Goal: Transaction & Acquisition: Purchase product/service

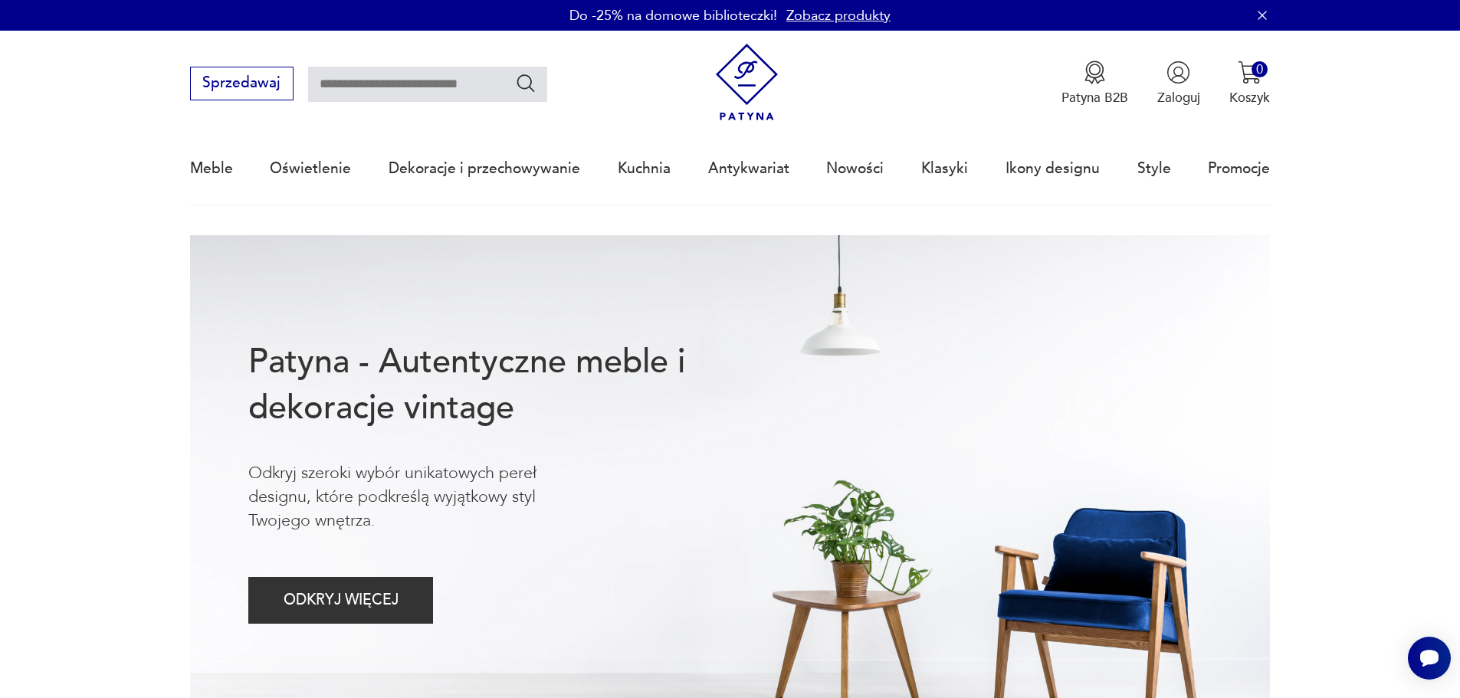
click at [815, 15] on link "Zobacz produkty" at bounding box center [838, 15] width 104 height 19
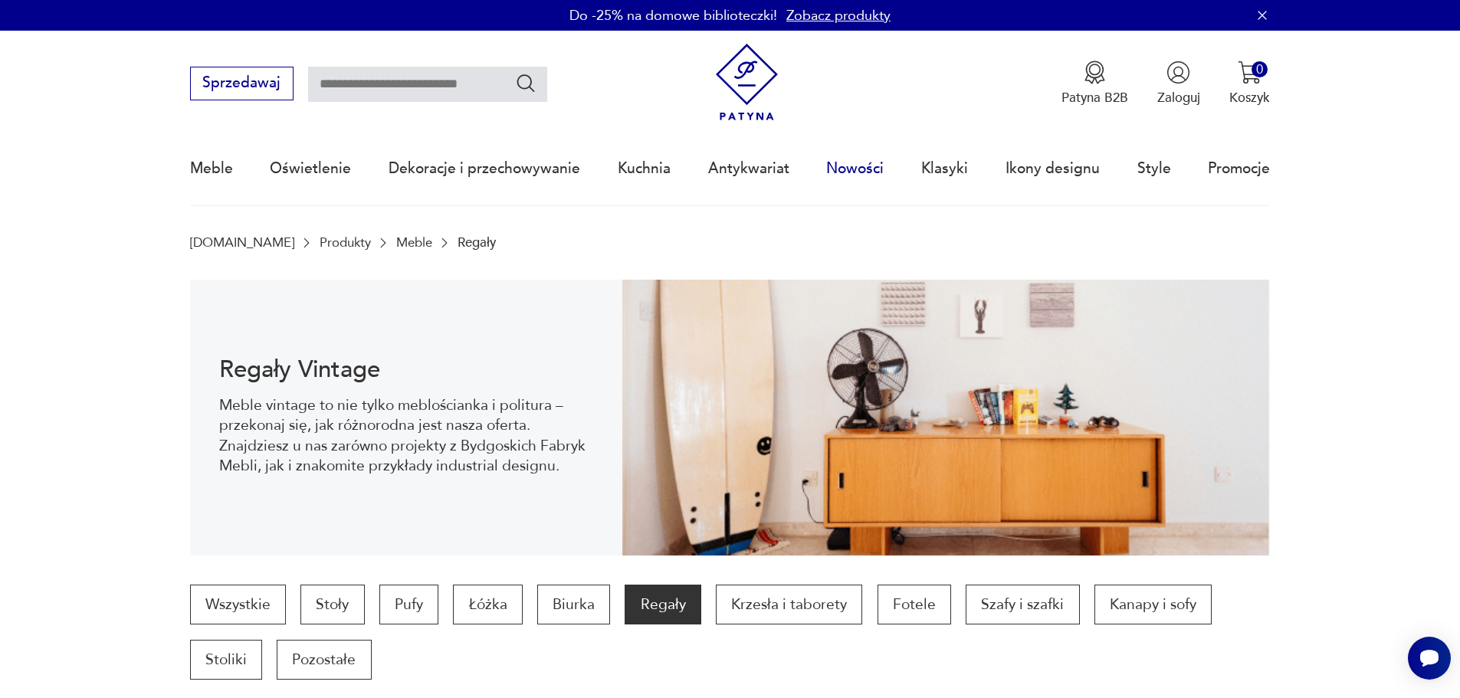
click at [862, 171] on link "Nowości" at bounding box center [854, 168] width 57 height 70
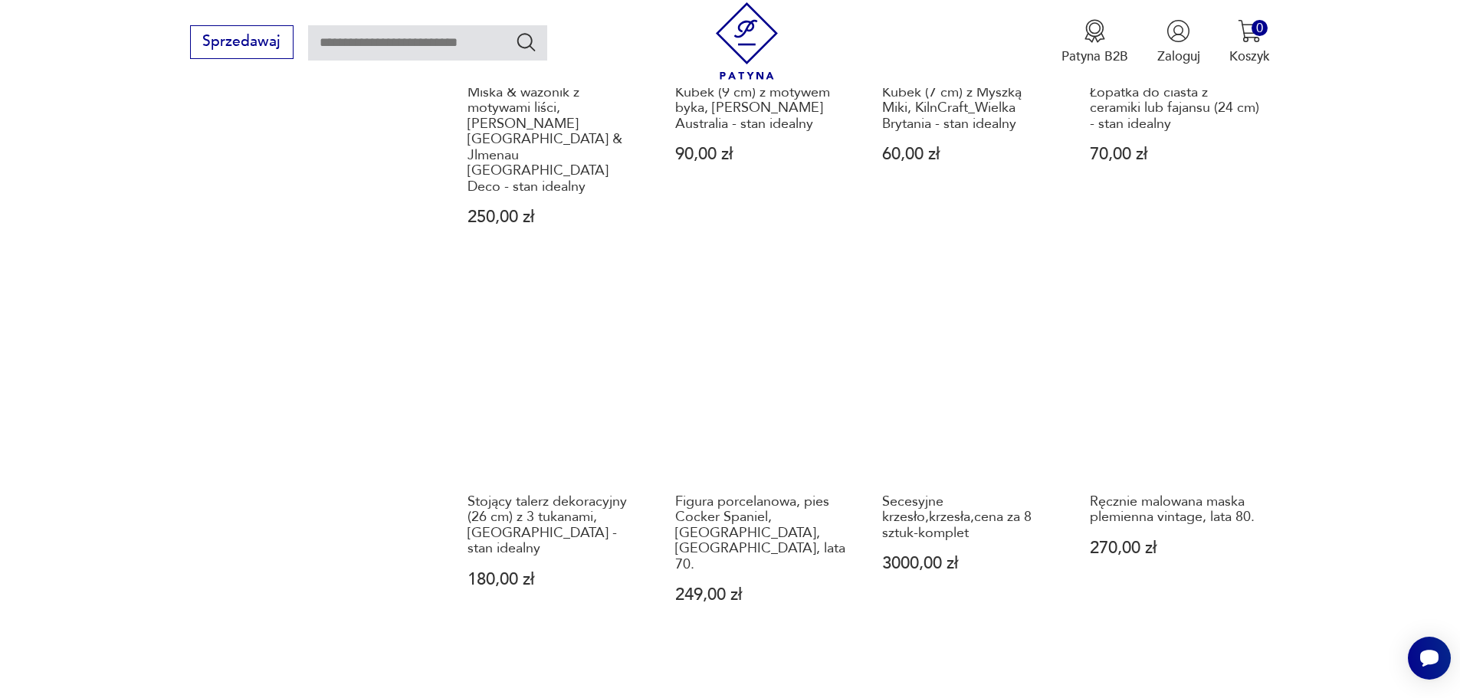
scroll to position [1486, 0]
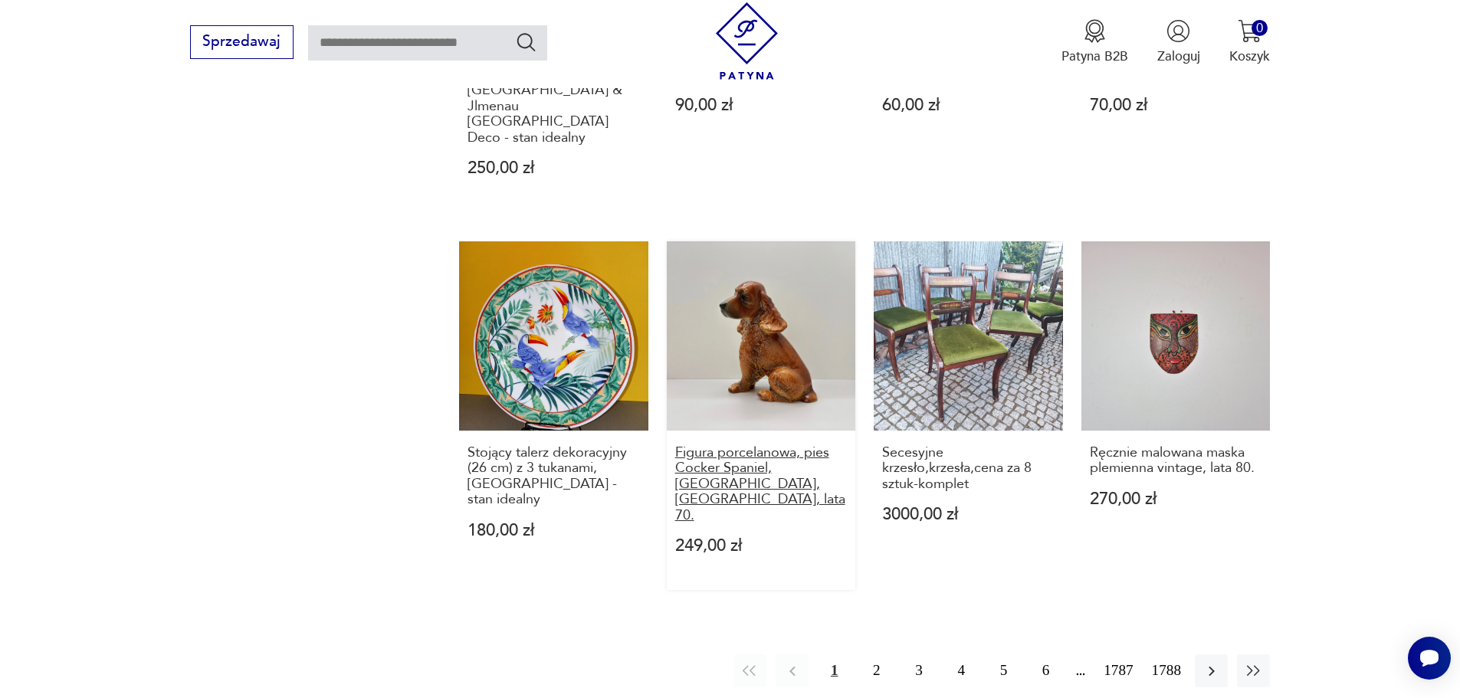
click at [679, 445] on h3 "Figura porcelanowa, pies Cocker Spaniel, [GEOGRAPHIC_DATA], [GEOGRAPHIC_DATA], …" at bounding box center [761, 484] width 172 height 78
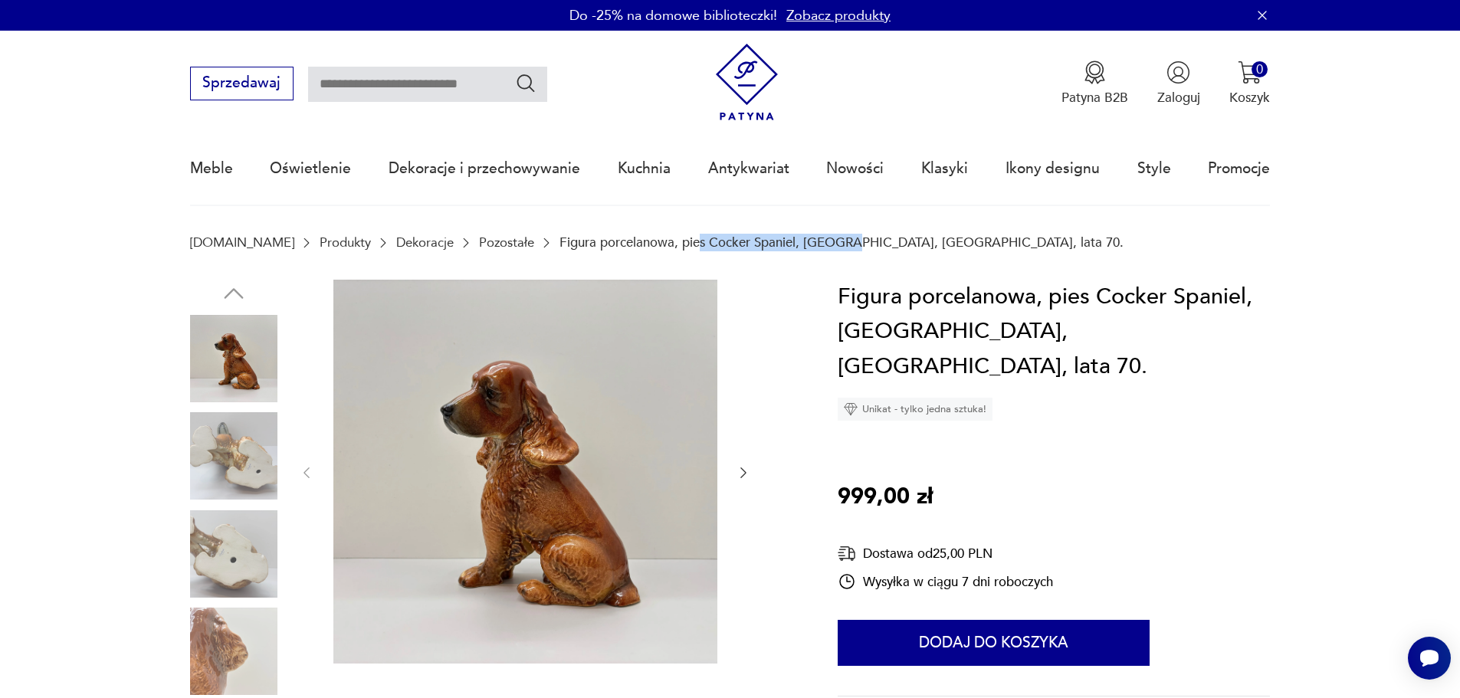
drag, startPoint x: 652, startPoint y: 238, endPoint x: 801, endPoint y: 242, distance: 148.7
click at [801, 242] on p "Figura porcelanowa, pies Cocker Spaniel, [GEOGRAPHIC_DATA], [GEOGRAPHIC_DATA], …" at bounding box center [841, 242] width 564 height 15
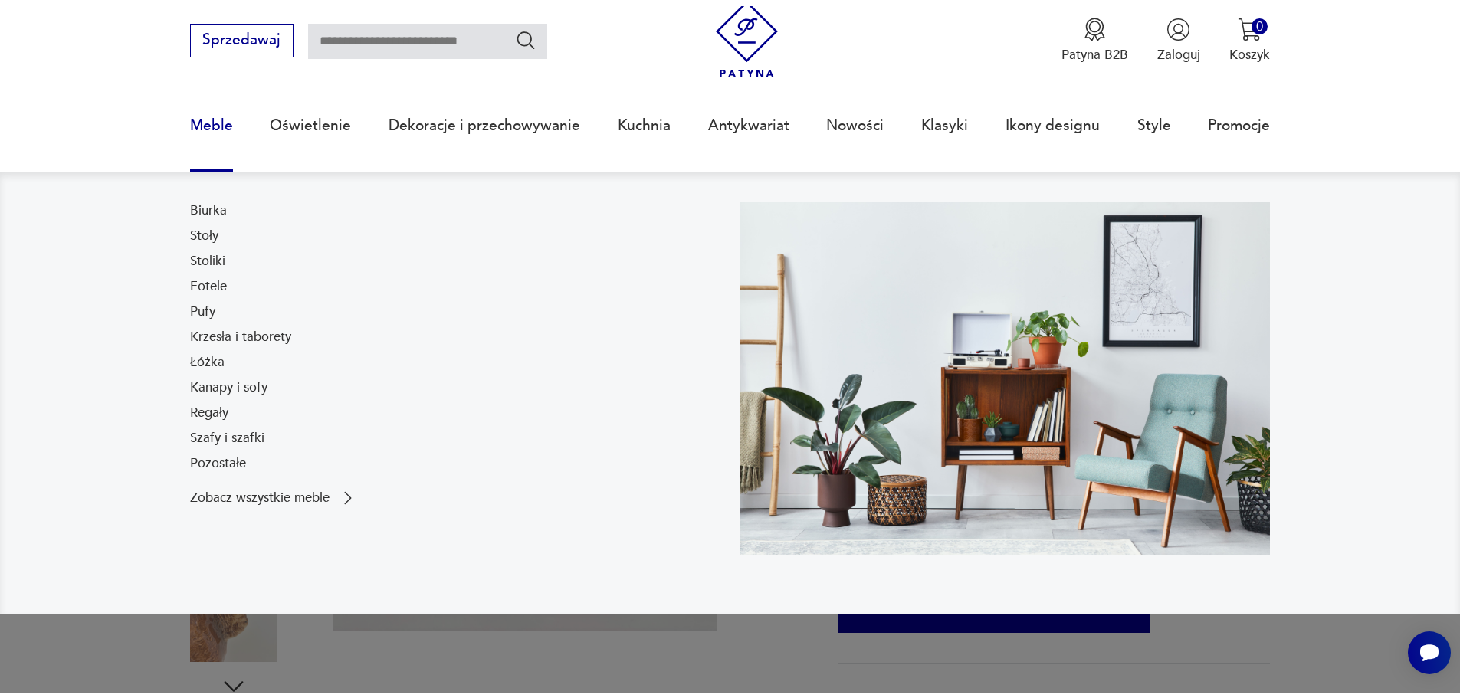
scroll to position [383, 0]
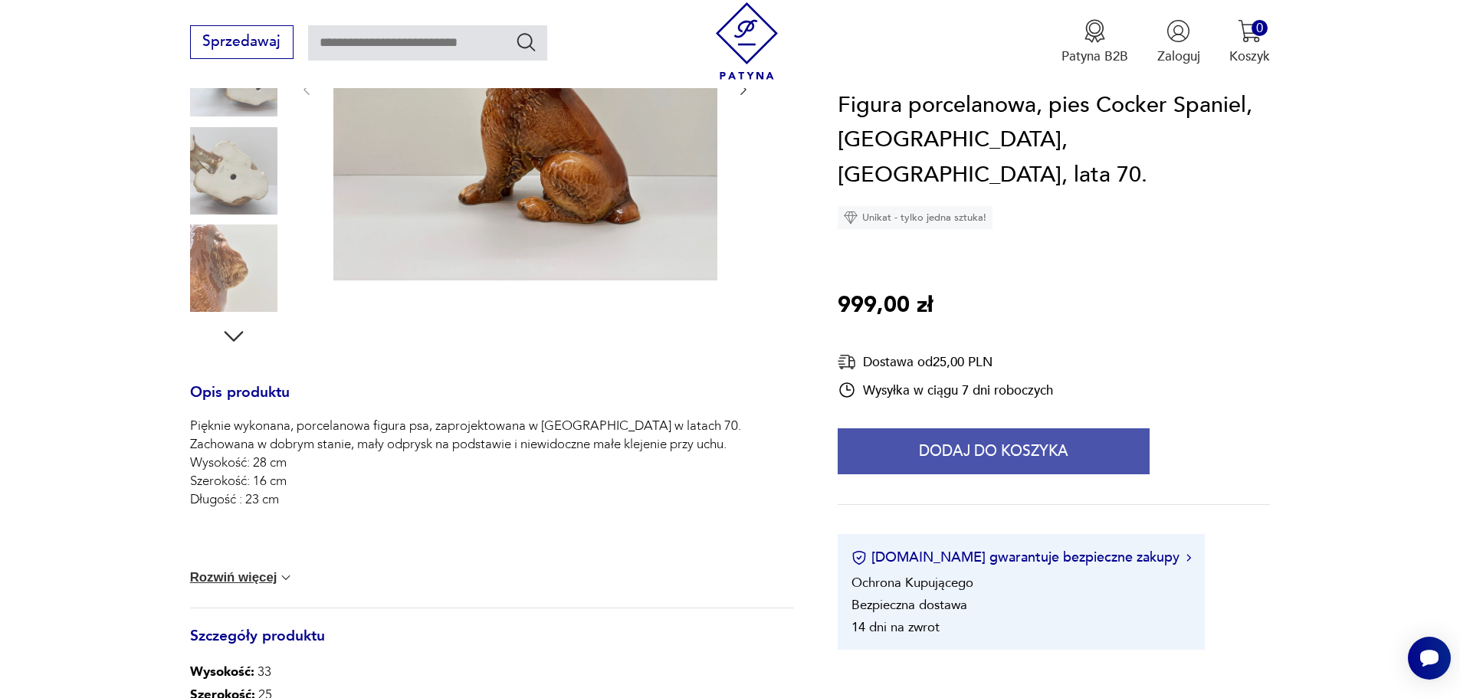
click at [889, 429] on button "Dodaj do koszyka" at bounding box center [994, 452] width 312 height 46
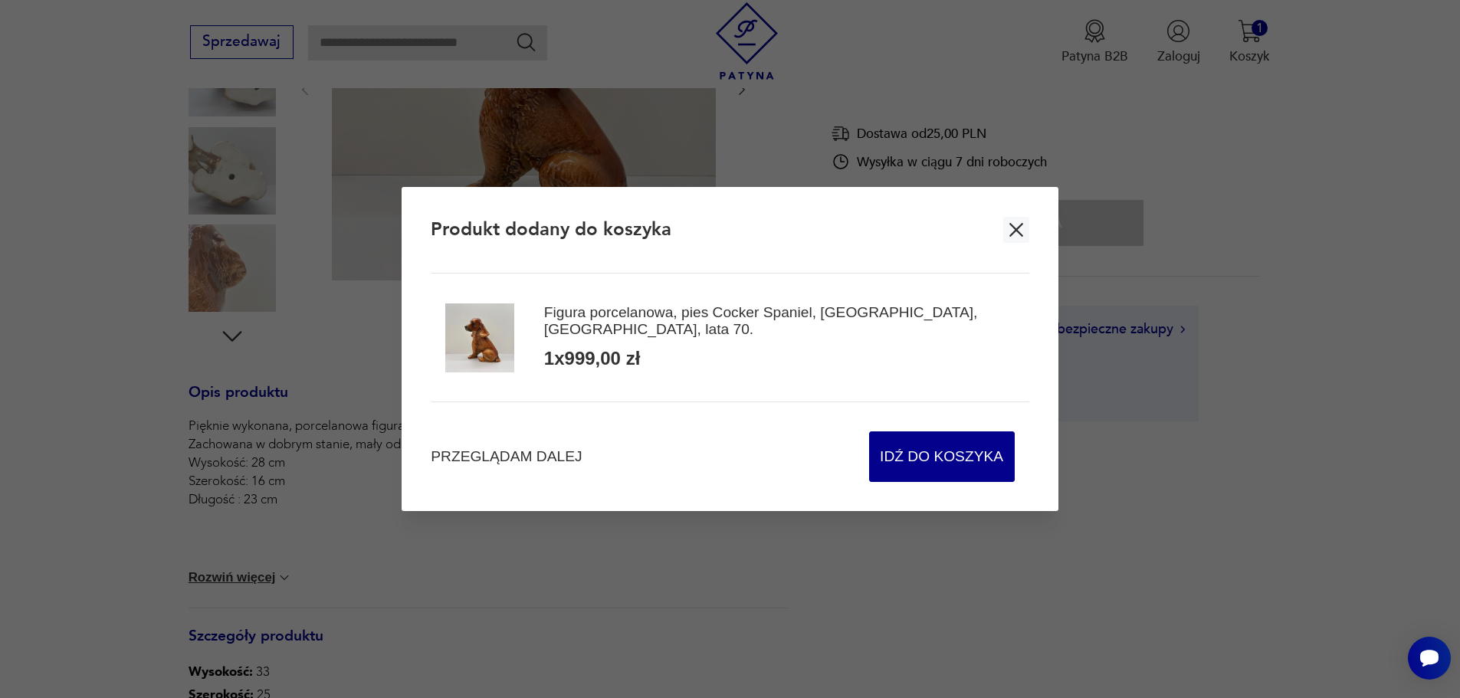
click at [1014, 233] on icon "button" at bounding box center [1016, 230] width 14 height 14
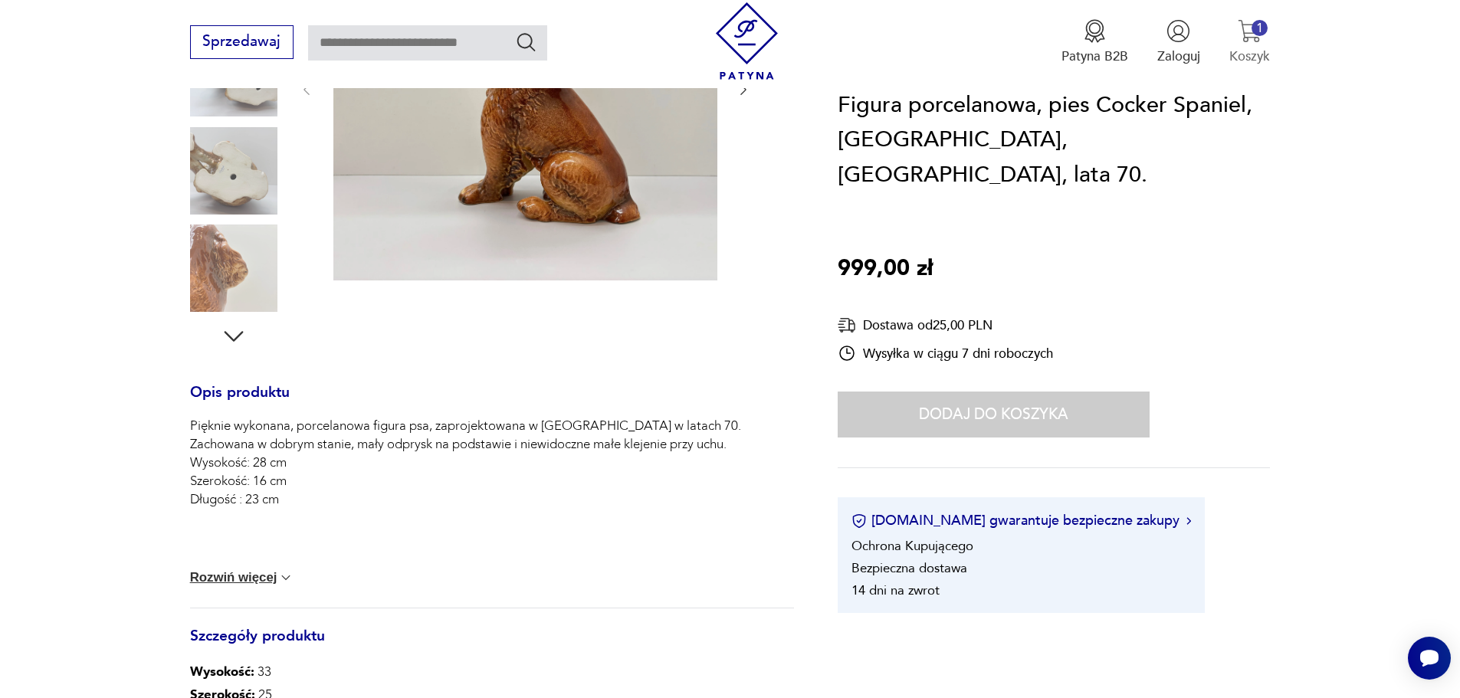
click at [1256, 29] on div "1" at bounding box center [1259, 28] width 16 height 16
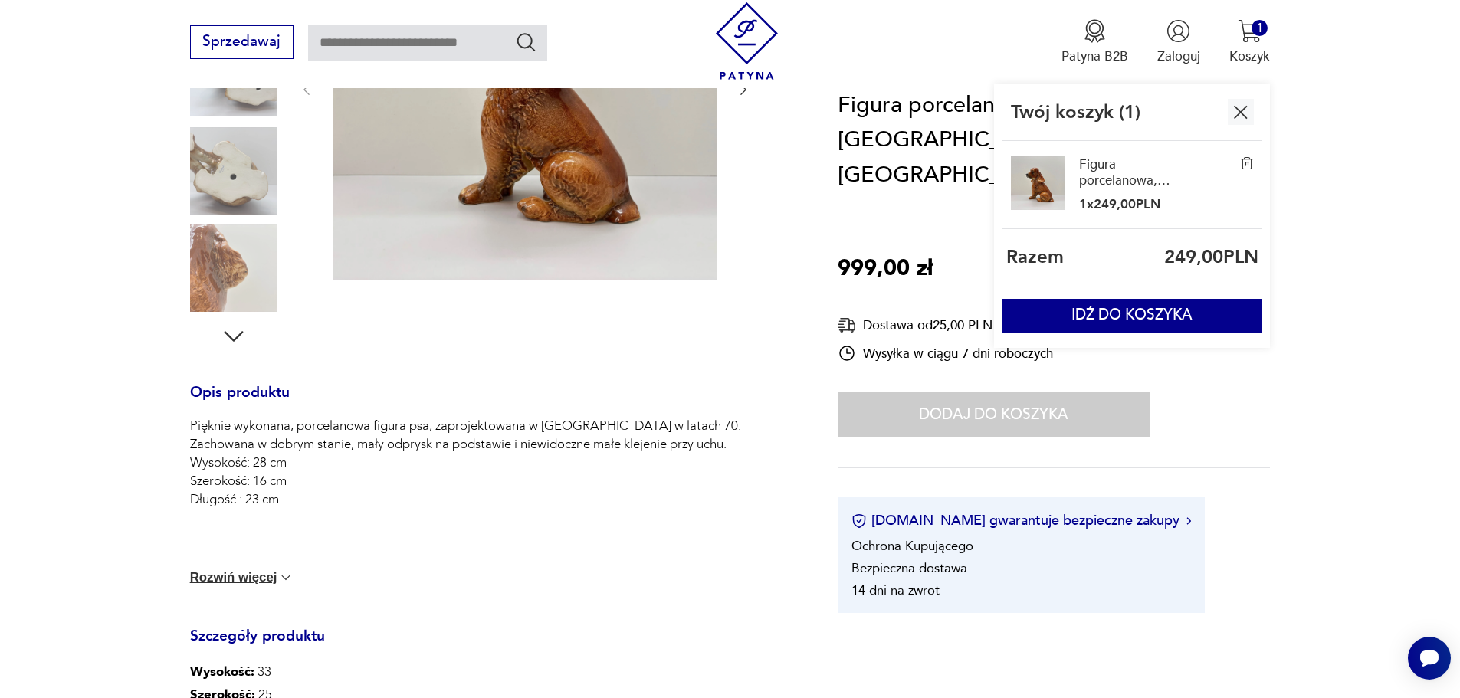
click at [1247, 162] on img at bounding box center [1247, 163] width 14 height 14
